Goal: Find contact information

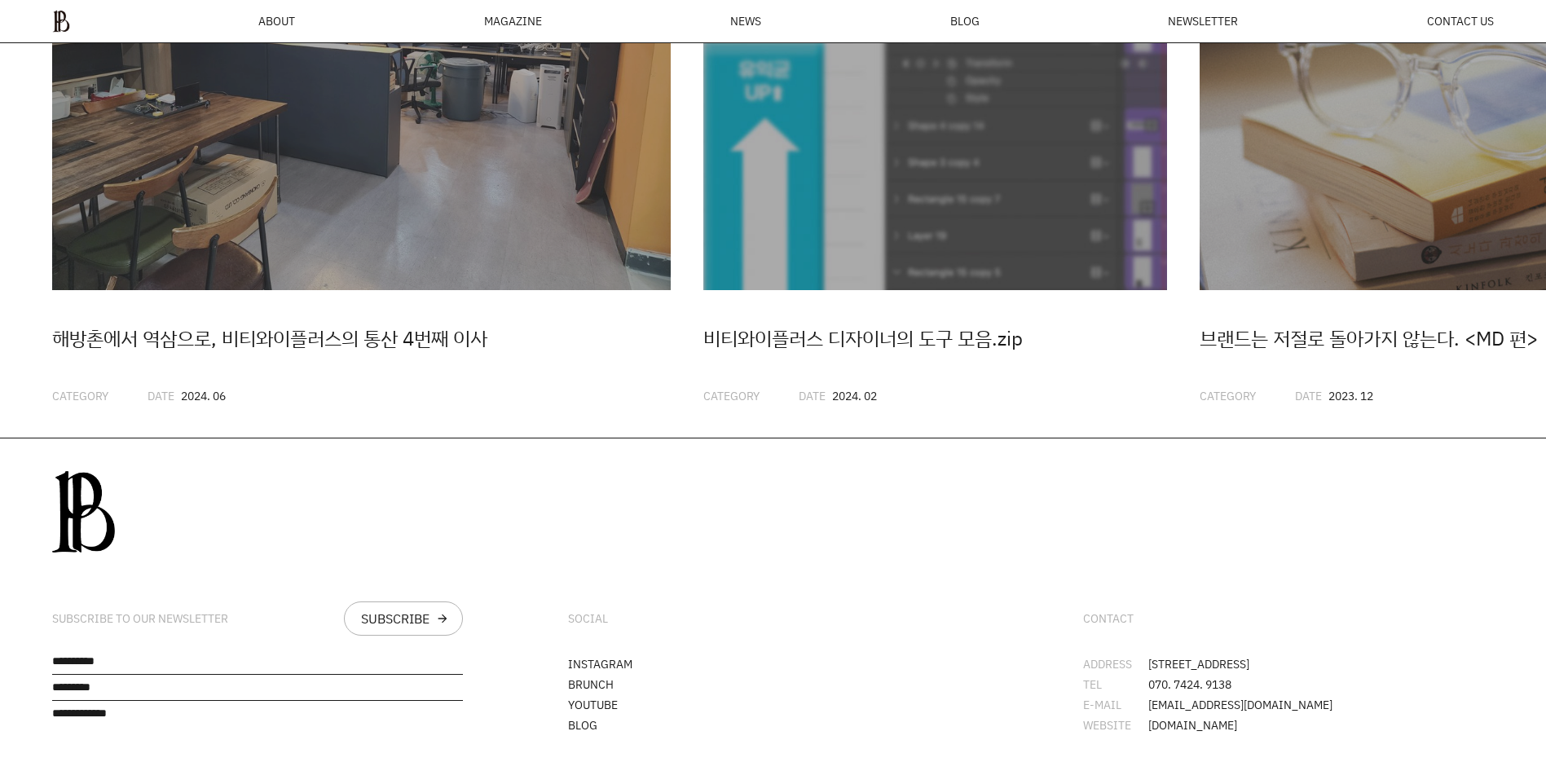
scroll to position [4778, 0]
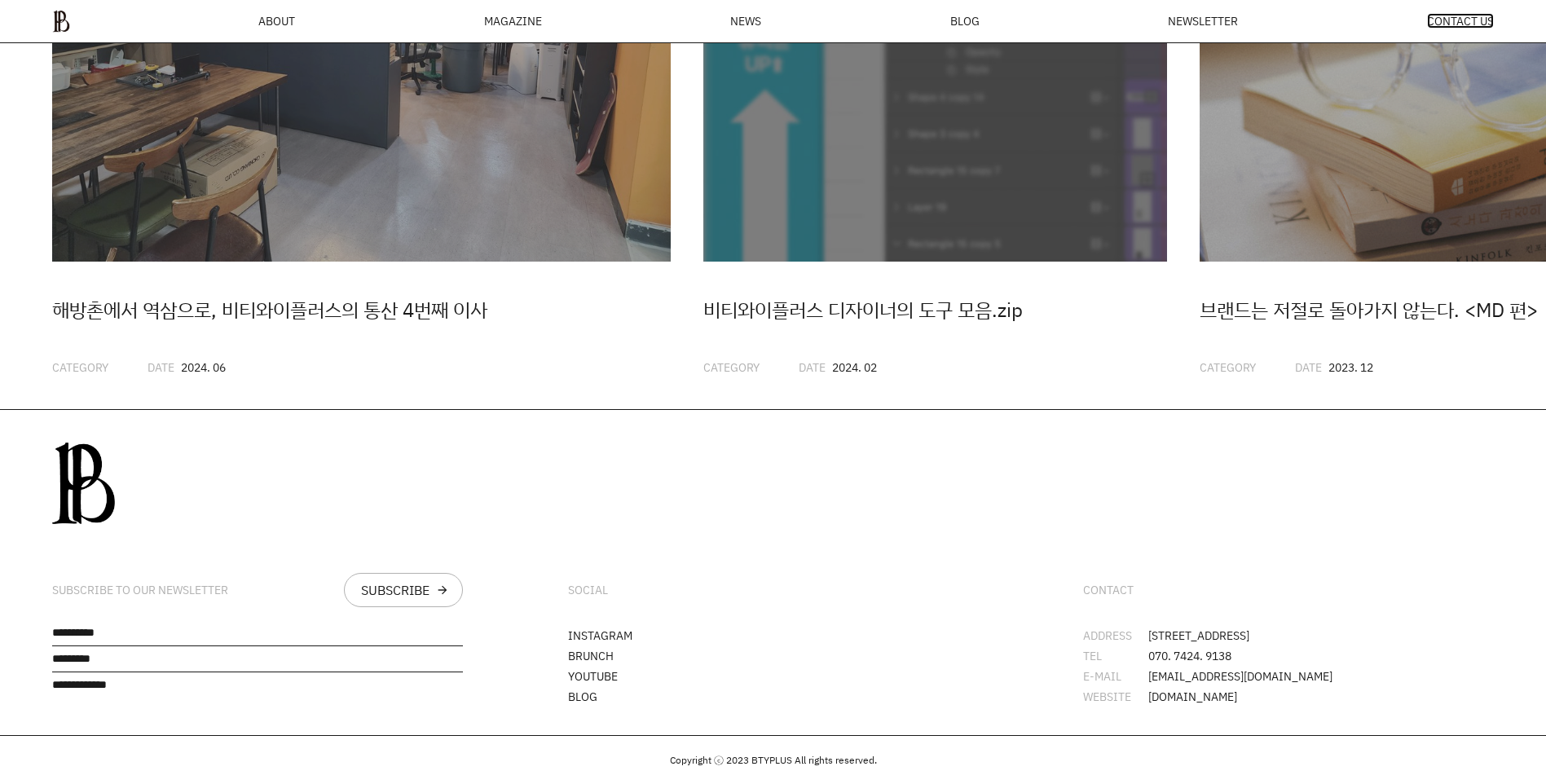
click at [1466, 17] on span "CONTACT US" at bounding box center [1459, 21] width 67 height 12
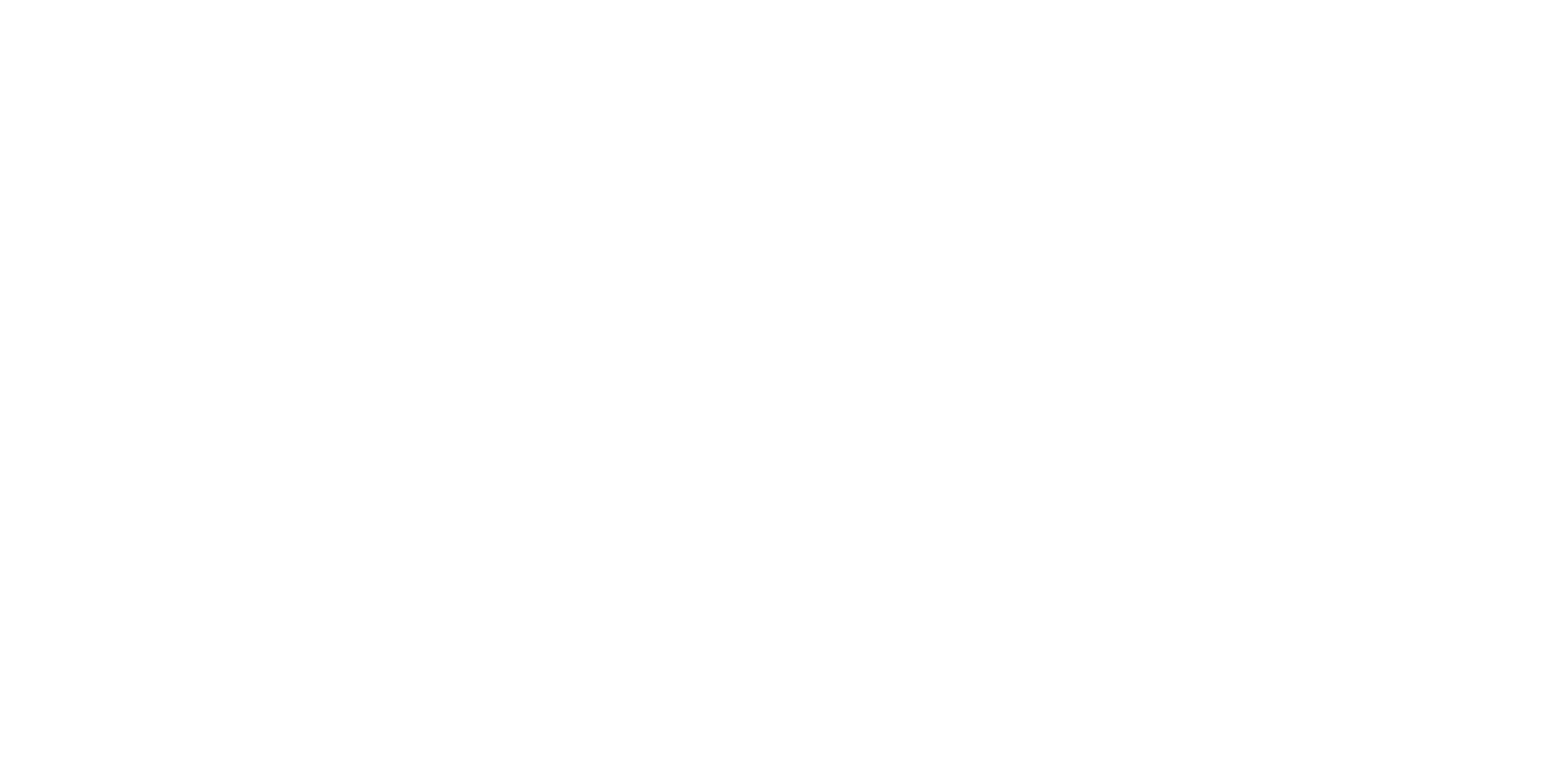
click at [0, 0] on html at bounding box center [0, 0] width 0 height 0
